Goal: Find specific page/section: Find specific page/section

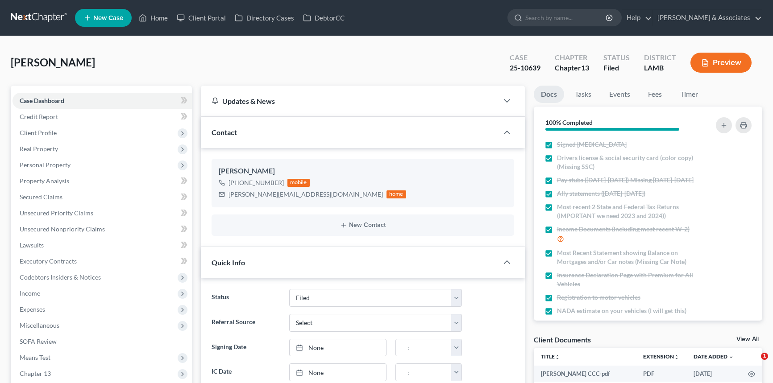
select select "8"
select select "0"
click at [170, 16] on link "Home" at bounding box center [153, 18] width 38 height 16
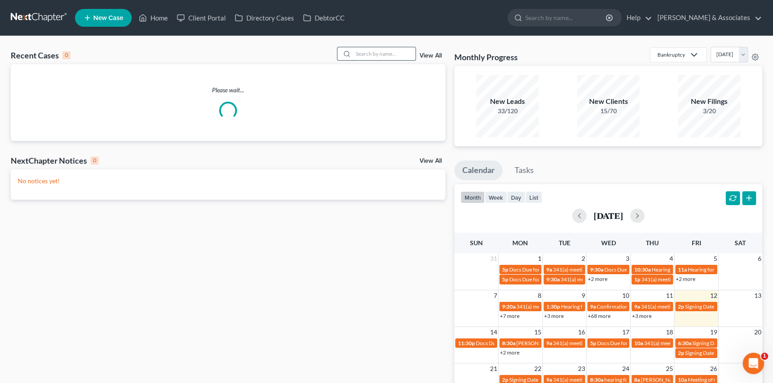
click at [390, 51] on input "search" at bounding box center [384, 53] width 62 height 13
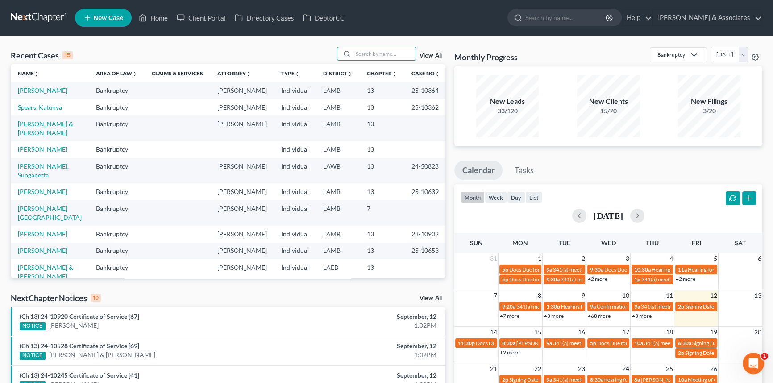
click at [58, 179] on link "[PERSON_NAME], Sunganetta" at bounding box center [43, 170] width 51 height 17
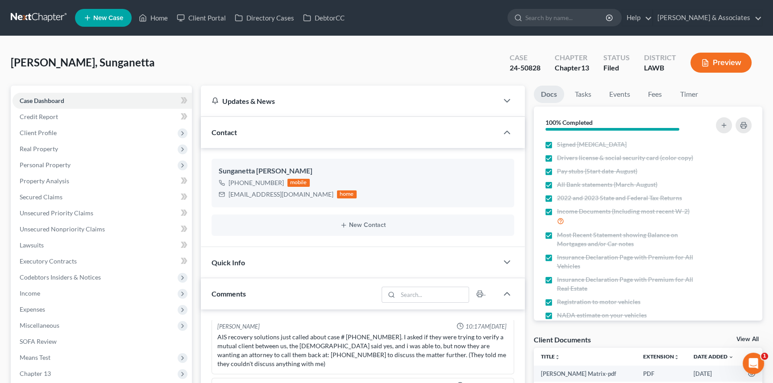
scroll to position [335, 0]
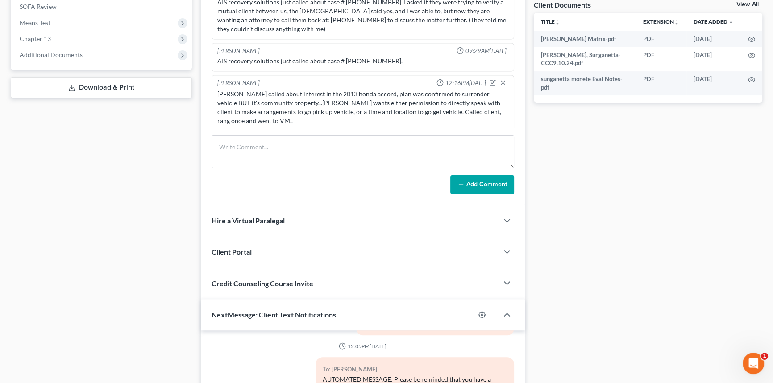
click at [506, 108] on div "[PERSON_NAME] 12:16PM[DATE] Ally called about interest in the 2013 honda accord…" at bounding box center [363, 112] width 303 height 74
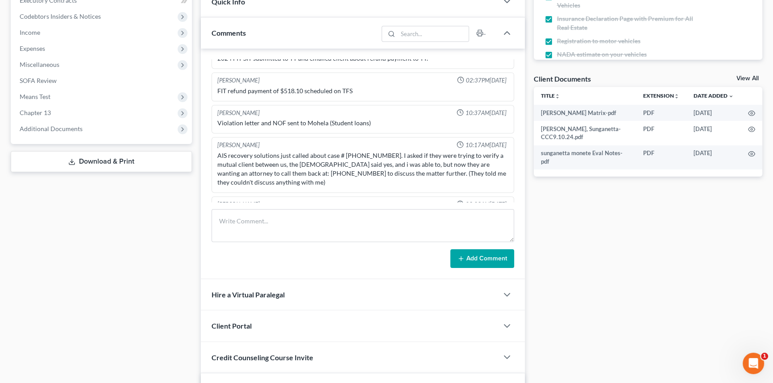
scroll to position [1700, 0]
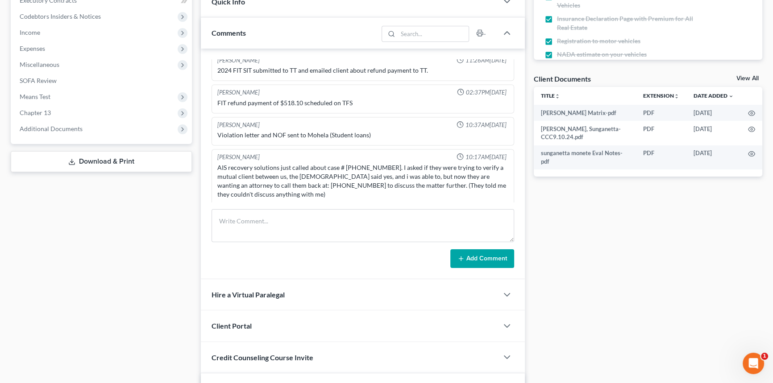
click at [283, 121] on div "[PERSON_NAME] 10:37AM[DATE]" at bounding box center [363, 125] width 295 height 8
drag, startPoint x: 382, startPoint y: 123, endPoint x: 219, endPoint y: 105, distance: 164.8
click at [219, 117] on div "[PERSON_NAME] 10:37AM[DATE] Violation letter and NOF sent to Mohela (Student lo…" at bounding box center [363, 131] width 303 height 29
drag, startPoint x: 373, startPoint y: 125, endPoint x: 213, endPoint y: 111, distance: 160.8
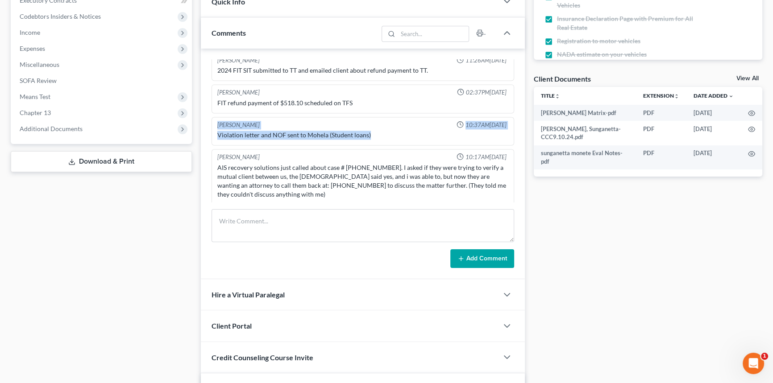
click at [213, 117] on div "[PERSON_NAME] 10:37AM[DATE] Violation letter and NOF sent to Mohela (Student lo…" at bounding box center [363, 131] width 303 height 29
copy div "[PERSON_NAME] 10:37AM[DATE] Violation letter and NOF sent to Mohela (Student lo…"
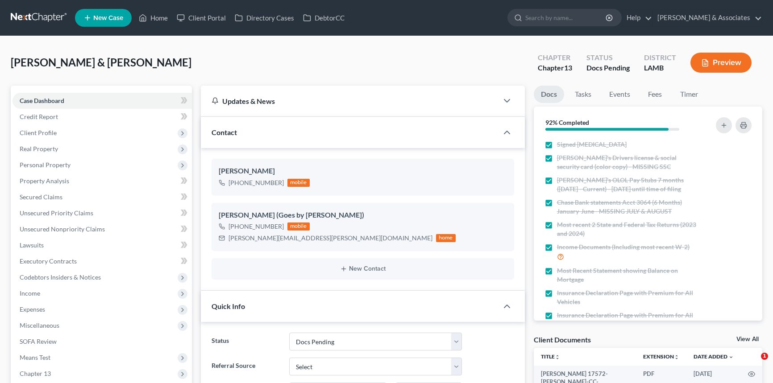
select select "6"
